Goal: Check status: Check status

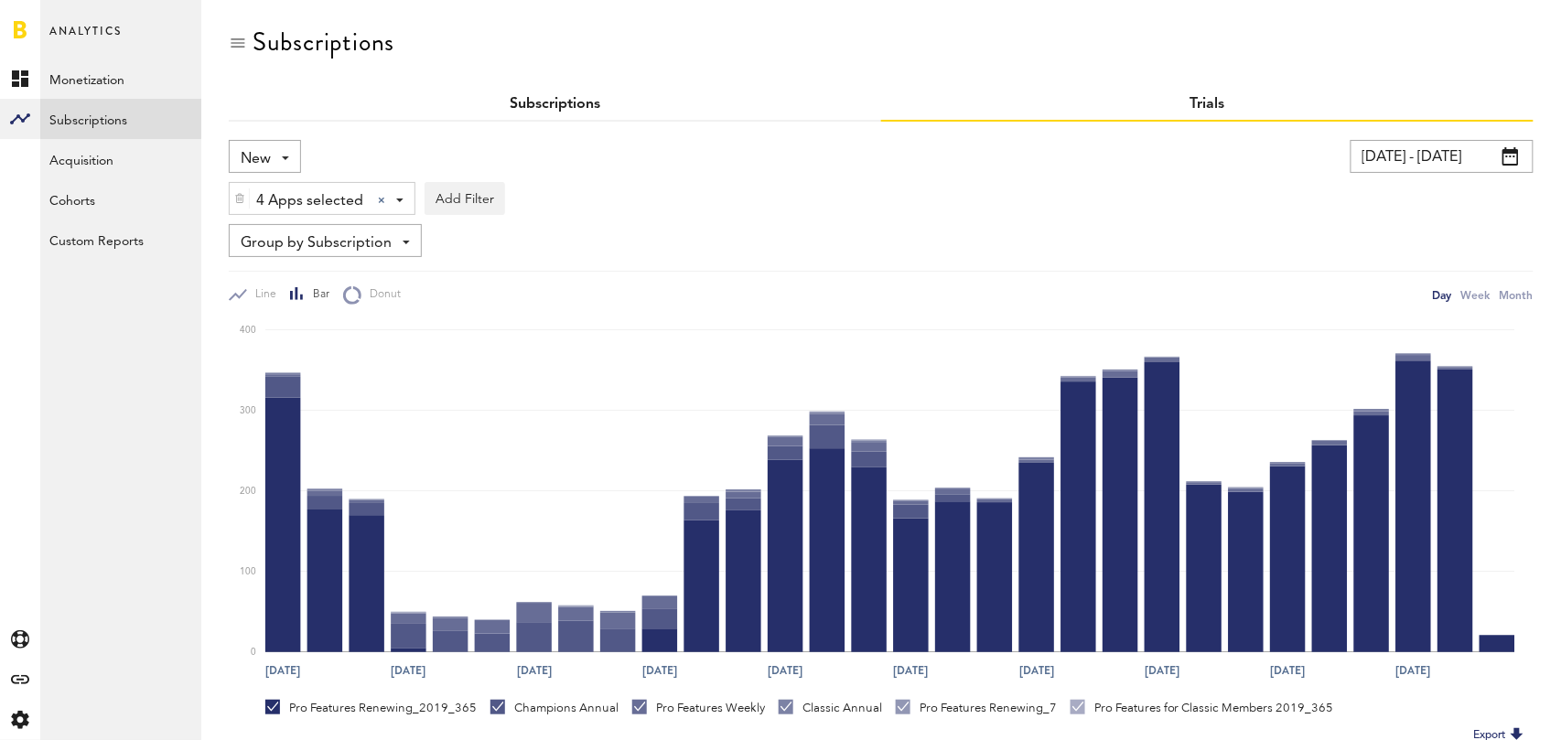
click at [542, 97] on link "Subscriptions" at bounding box center [555, 104] width 91 height 15
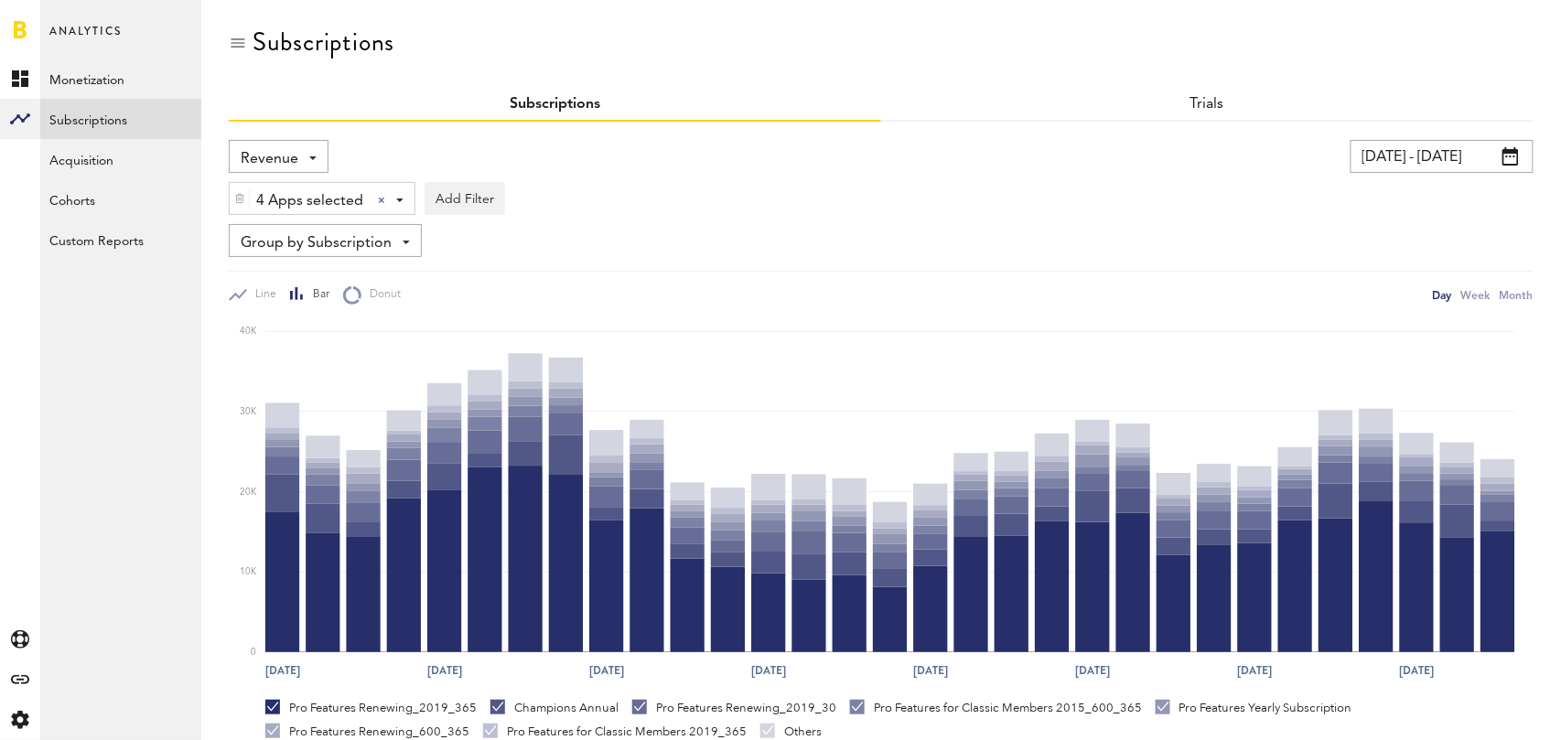
click at [303, 148] on div "Revenue Revenue MRR Actives Trial Status Billing Retries New Subscriptions Rene…" at bounding box center [279, 156] width 100 height 33
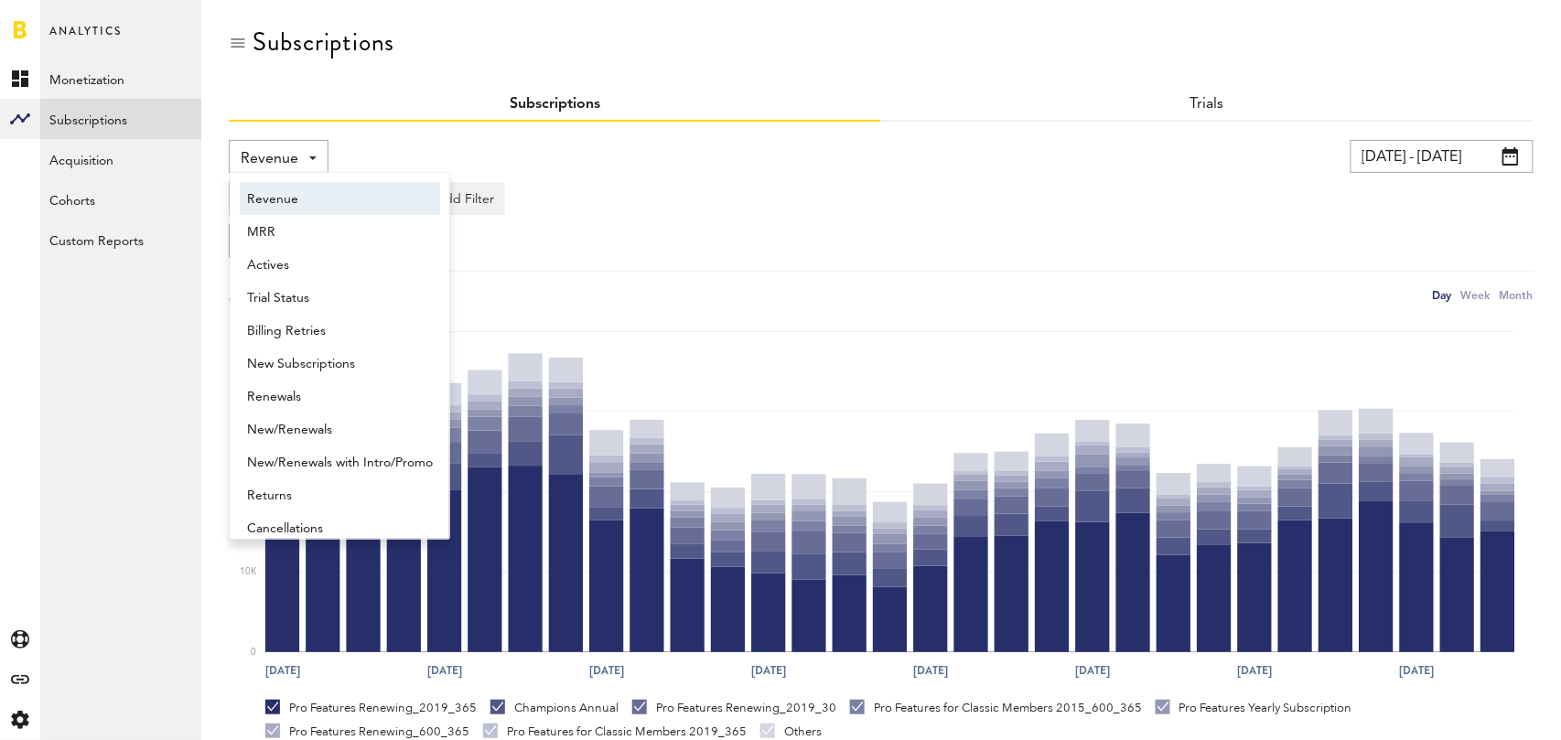
scroll to position [9, 0]
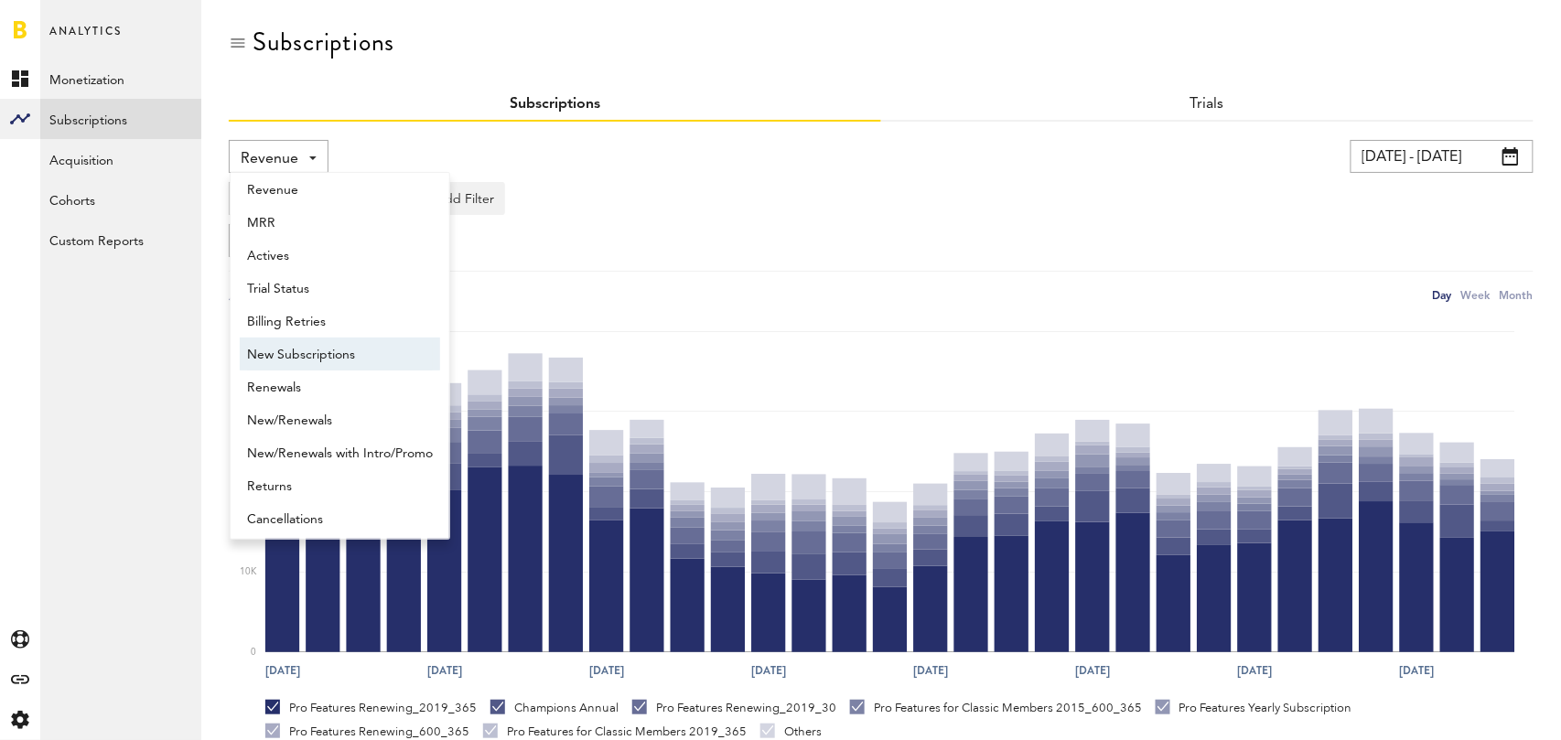
click at [303, 351] on span "New Subscriptions" at bounding box center [340, 354] width 186 height 31
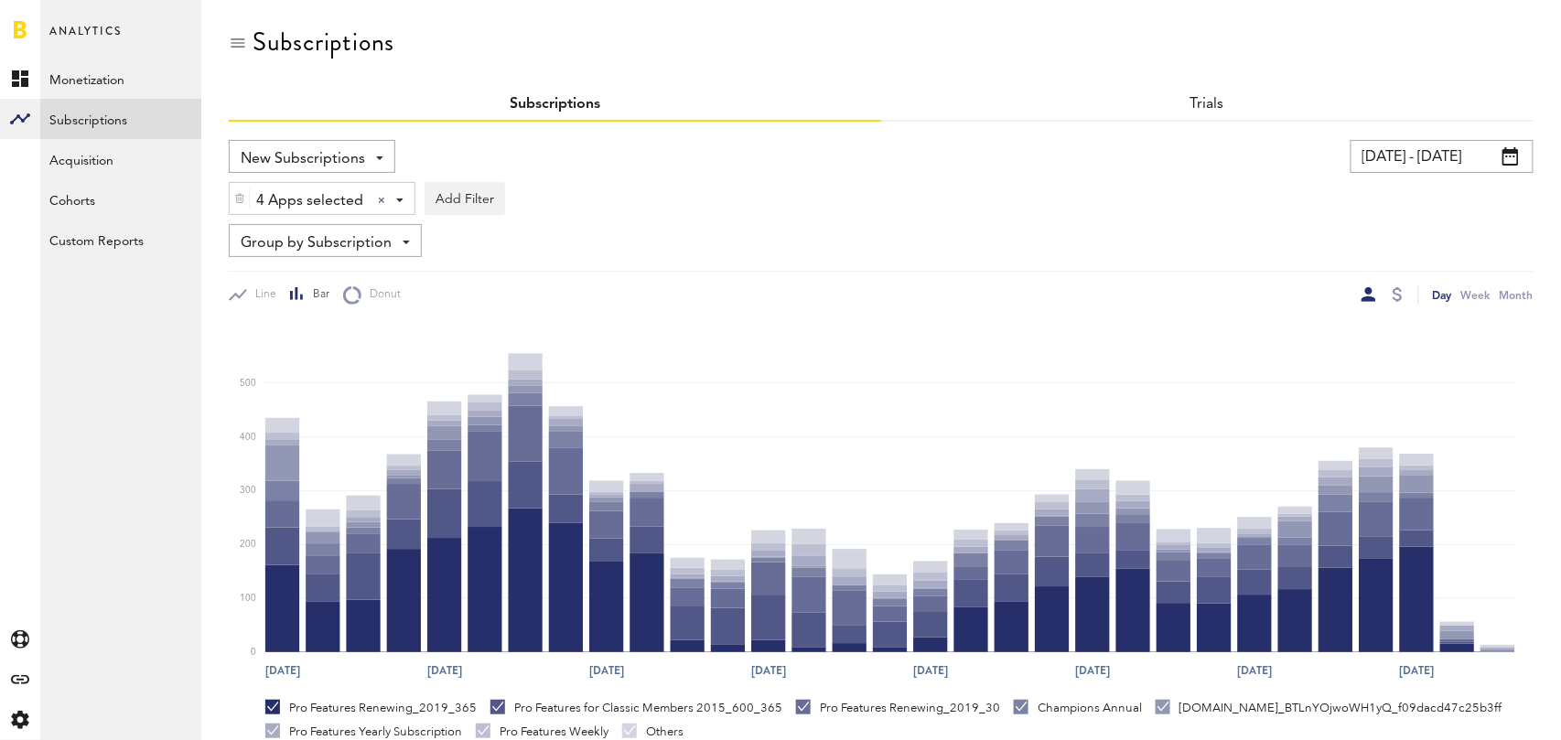
click at [363, 238] on span "Group by Subscription" at bounding box center [316, 243] width 151 height 31
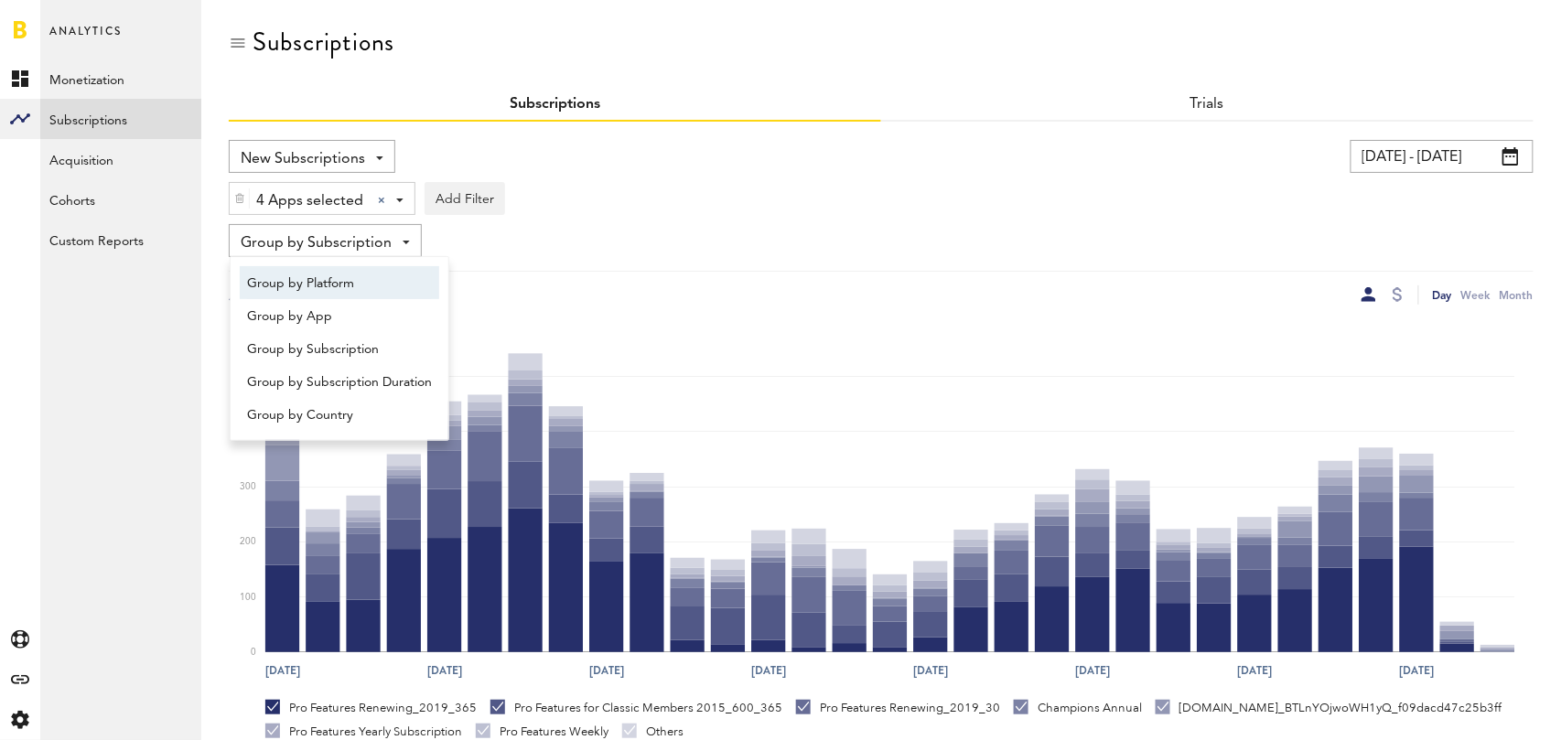
click at [351, 277] on span "Group by Platform" at bounding box center [339, 283] width 185 height 31
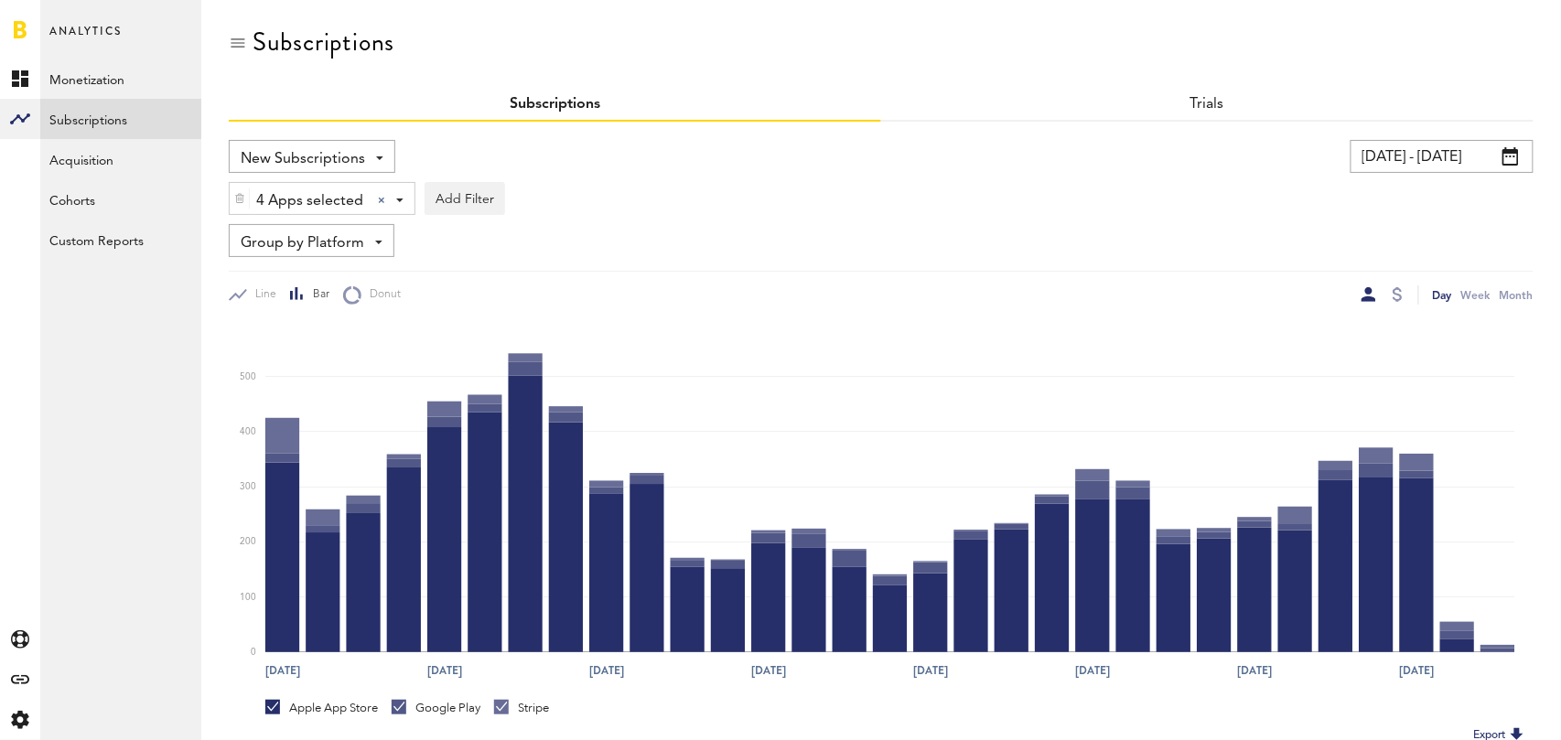
click at [1449, 152] on input "07/20/25 - 08/19/25" at bounding box center [1442, 156] width 183 height 33
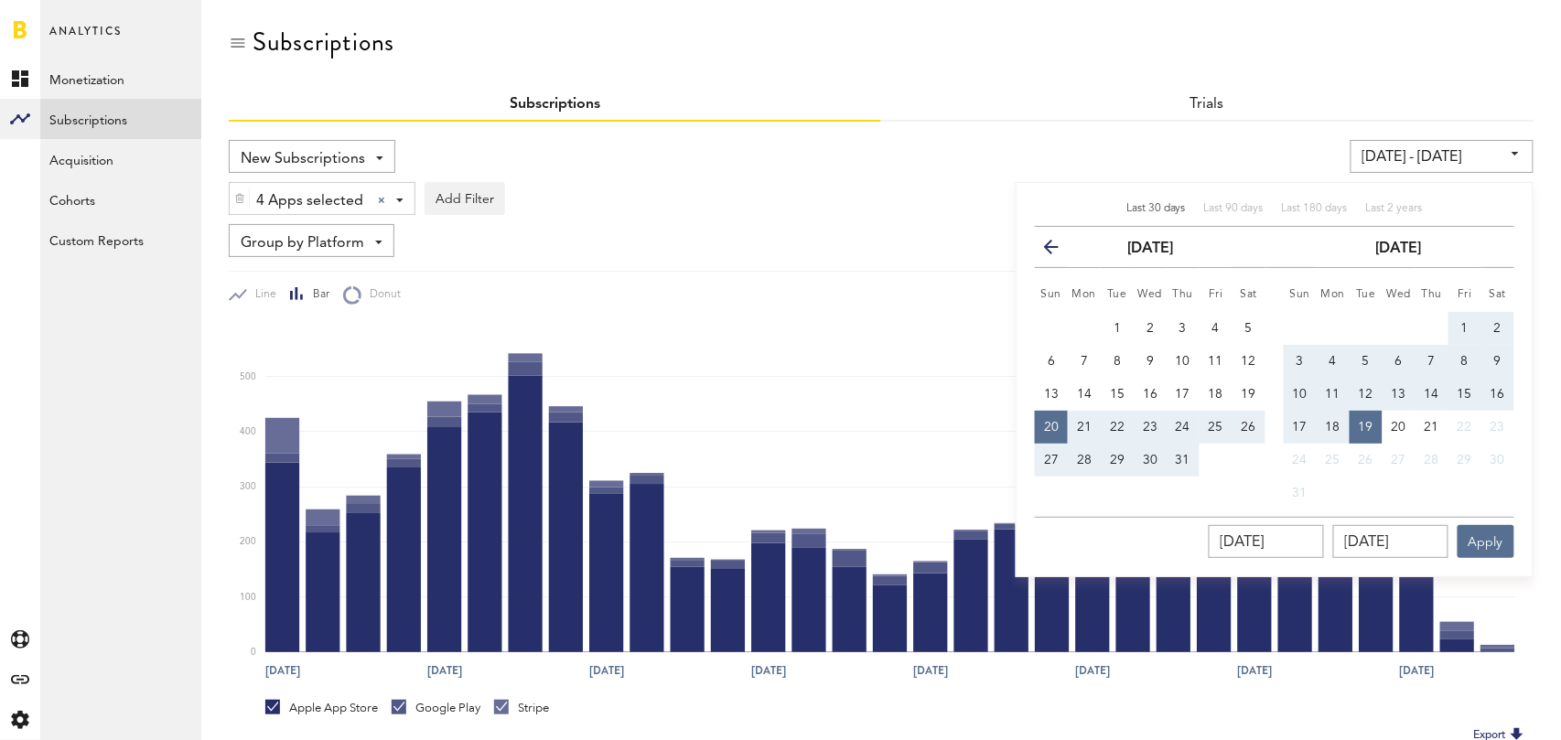
click at [1140, 210] on span "Last 30 days" at bounding box center [1155, 208] width 59 height 11
type input "07/21/25 - 08/20/25"
type input "07/21/2025"
type input "08/20/2025"
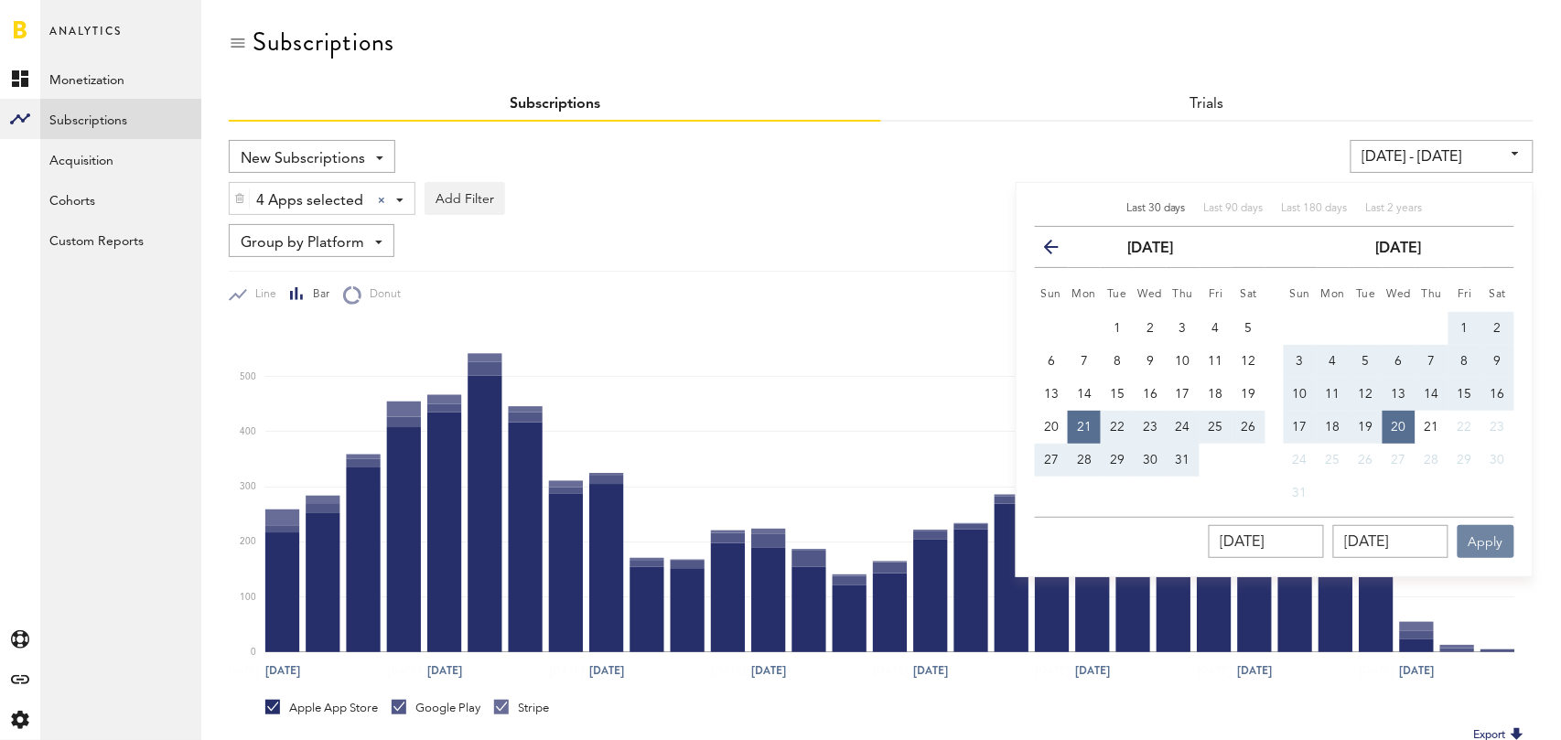
click at [1496, 538] on button "Apply" at bounding box center [1486, 541] width 57 height 33
